Goal: Task Accomplishment & Management: Complete application form

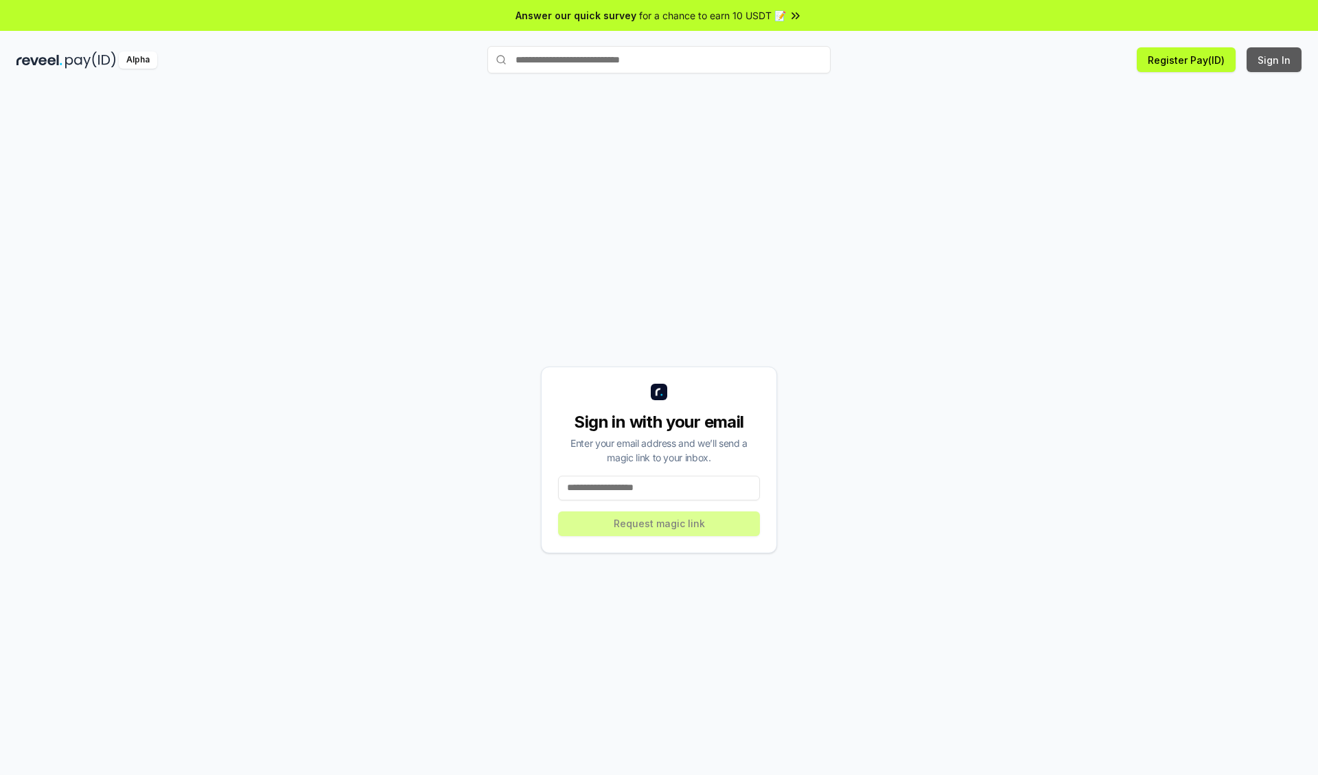
click at [1275, 60] on button "Sign In" at bounding box center [1274, 59] width 55 height 25
type input "**********"
click at [659, 523] on button "Request magic link" at bounding box center [659, 523] width 202 height 25
